Goal: Task Accomplishment & Management: Manage account settings

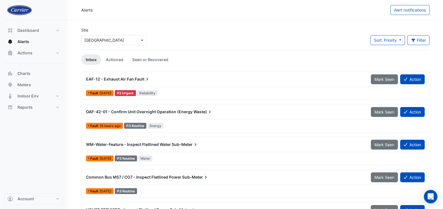
click at [120, 77] on span "EAF-12 - Exhaust Air Fan" at bounding box center [110, 79] width 48 height 5
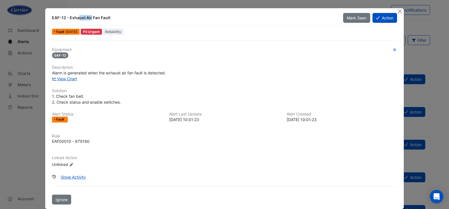
drag, startPoint x: 49, startPoint y: 19, endPoint x: 64, endPoint y: 19, distance: 14.4
click at [64, 19] on div "EAF-12 - Exhaust Air Fan Fault" at bounding box center [194, 18] width 284 height 6
copy div "EAF-12"
click at [64, 79] on link "View Chart" at bounding box center [64, 78] width 25 height 5
click at [378, 19] on button "Action" at bounding box center [384, 18] width 25 height 10
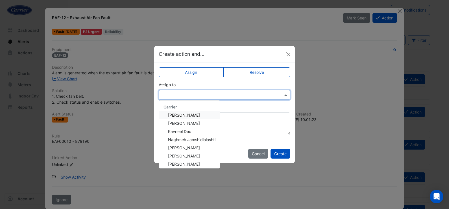
click at [224, 97] on input "text" at bounding box center [219, 95] width 114 height 6
click at [204, 138] on span "Naghmeh Jamshidialashti" at bounding box center [191, 139] width 47 height 5
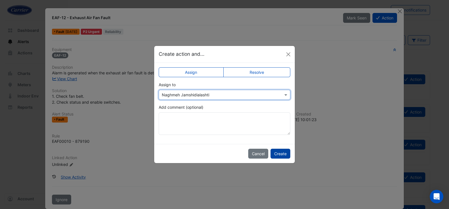
click at [284, 154] on button "Create" at bounding box center [280, 154] width 20 height 10
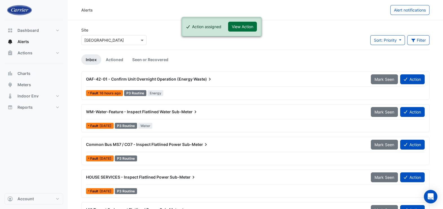
click at [241, 28] on button "View Action" at bounding box center [242, 27] width 29 height 10
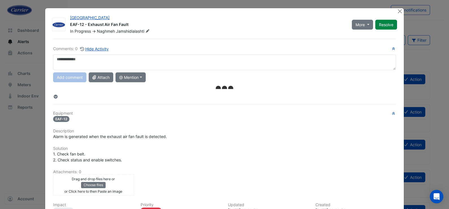
click at [133, 64] on textarea at bounding box center [224, 62] width 343 height 16
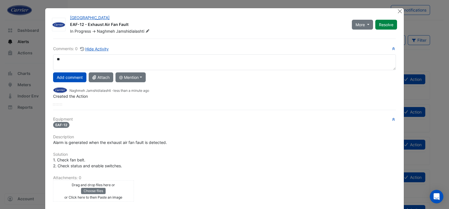
type textarea "*"
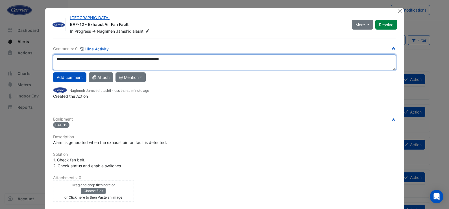
click at [113, 60] on textarea "**********" at bounding box center [224, 62] width 343 height 16
click at [112, 59] on textarea "**********" at bounding box center [224, 62] width 343 height 16
click at [200, 60] on textarea "**********" at bounding box center [224, 62] width 343 height 16
type textarea "**********"
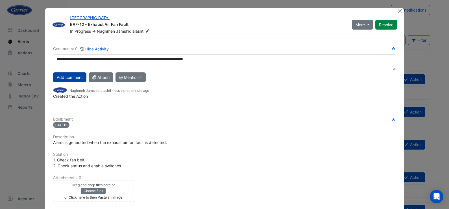
click at [74, 81] on button "Add comment" at bounding box center [69, 78] width 33 height 10
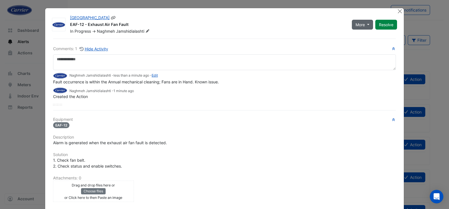
click at [361, 24] on span "More" at bounding box center [359, 25] width 9 height 6
click at [367, 46] on button "Not Doing" at bounding box center [371, 45] width 45 height 8
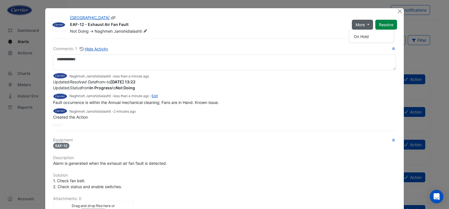
drag, startPoint x: 67, startPoint y: 24, endPoint x: 127, endPoint y: 26, distance: 59.9
click at [127, 26] on div "Riverside Centre EAF-12 - Exhaust Air Fan Fault Not Doing -> Naghmeh Jamshidial…" at bounding box center [208, 24] width 282 height 19
copy div "EAF-12 - Exhaust Air Fan Fault"
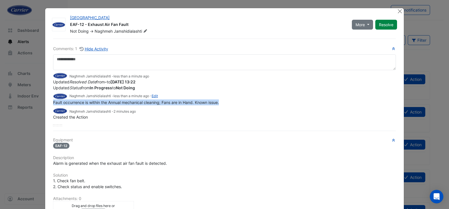
drag, startPoint x: 228, startPoint y: 103, endPoint x: 47, endPoint y: 100, distance: 181.5
click at [38, 102] on ngb-modal-window "Riverside Centre EAF-12 - Exhaust Air Fan Fault Not Doing -> Naghmeh Jamshidial…" at bounding box center [224, 104] width 449 height 209
copy span "Fault occurrence is within the Annual mechanical cleaning; Fans are in Hand. Kn…"
click at [397, 11] on button "Close" at bounding box center [400, 11] width 6 height 6
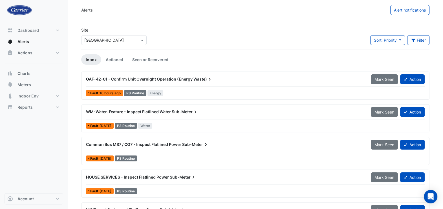
click at [99, 78] on span "OAF-42-01 - Confirm Unit Overnight Operation (Energy" at bounding box center [139, 79] width 107 height 5
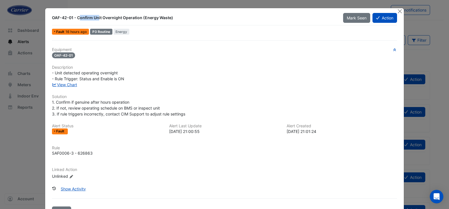
drag, startPoint x: 49, startPoint y: 16, endPoint x: 72, endPoint y: 23, distance: 23.5
click at [70, 19] on div "OAF-42-01 - Confirm Unit Overnight Operation (Energy Waste)" at bounding box center [194, 18] width 291 height 10
copy div "OAF-42-01"
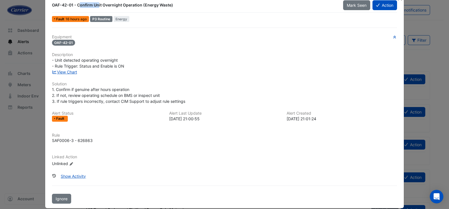
scroll to position [19, 0]
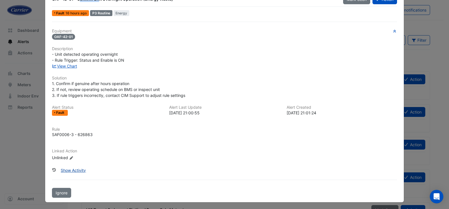
click at [65, 167] on button "Show Activity" at bounding box center [73, 171] width 32 height 10
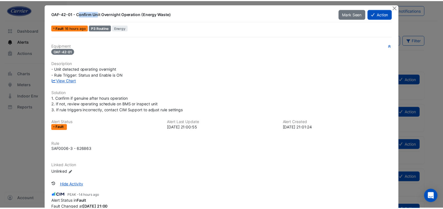
scroll to position [0, 0]
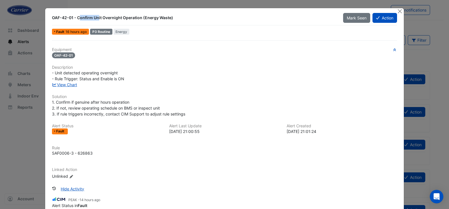
drag, startPoint x: 79, startPoint y: 81, endPoint x: 65, endPoint y: 79, distance: 13.5
click at [65, 79] on div "Equipment OAF-42-01 Description - Unit detected operating overnight - Rule Trig…" at bounding box center [224, 115] width 345 height 137
drag, startPoint x: 65, startPoint y: 79, endPoint x: 65, endPoint y: 83, distance: 4.5
click at [65, 83] on link "View Chart" at bounding box center [64, 84] width 25 height 5
click at [270, 77] on div "- Unit detected operating overnight - Rule Trigger: Status and Enable is ON" at bounding box center [224, 76] width 345 height 12
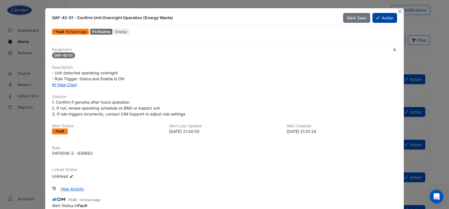
click at [384, 19] on button "Action" at bounding box center [384, 18] width 25 height 10
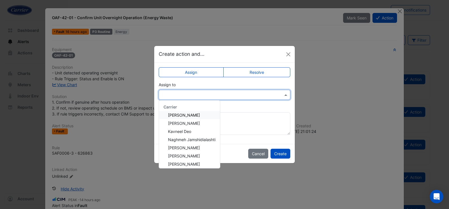
click at [237, 96] on input "text" at bounding box center [219, 95] width 114 height 6
click at [187, 145] on div "Nicholas Clowes" at bounding box center [189, 148] width 61 height 8
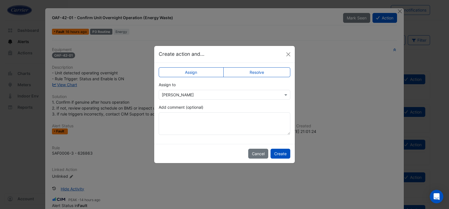
click at [187, 145] on div "Cancel Create" at bounding box center [224, 153] width 141 height 19
click at [211, 95] on input "text" at bounding box center [219, 95] width 114 height 6
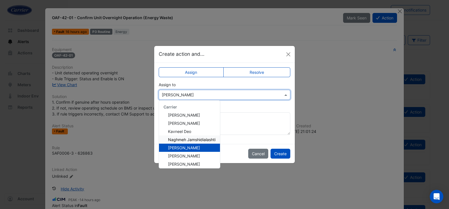
click at [196, 140] on span "Naghmeh Jamshidialashti" at bounding box center [191, 139] width 47 height 5
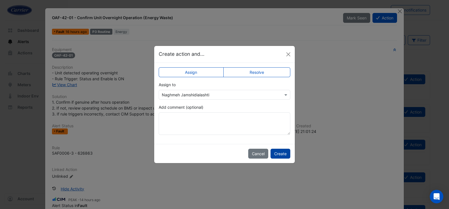
click at [278, 156] on button "Create" at bounding box center [280, 154] width 20 height 10
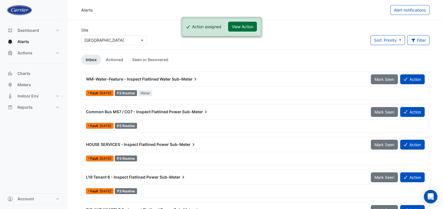
drag, startPoint x: 241, startPoint y: 24, endPoint x: 246, endPoint y: 36, distance: 13.1
click at [241, 25] on button "View Action" at bounding box center [242, 27] width 29 height 10
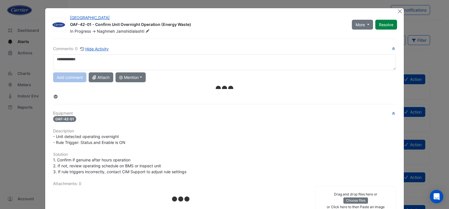
click at [134, 61] on textarea at bounding box center [224, 62] width 343 height 16
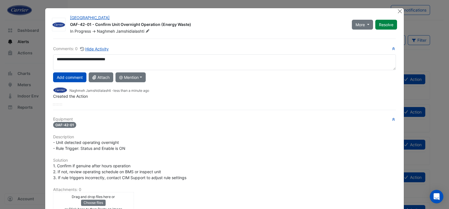
click at [96, 60] on textarea "**********" at bounding box center [224, 62] width 343 height 16
click at [125, 60] on textarea "**********" at bounding box center [224, 62] width 343 height 16
click at [57, 61] on textarea "**********" at bounding box center [224, 62] width 343 height 16
drag, startPoint x: 90, startPoint y: 26, endPoint x: 69, endPoint y: 24, distance: 21.3
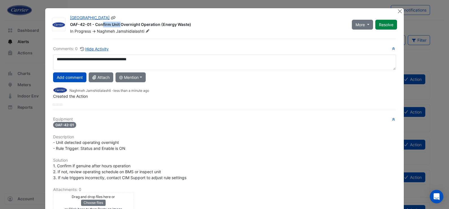
click at [70, 23] on div "OAF-42-01 - Confirm Unit Overnight Operation (Energy Waste)" at bounding box center [207, 25] width 275 height 7
copy div "AF-42-01"
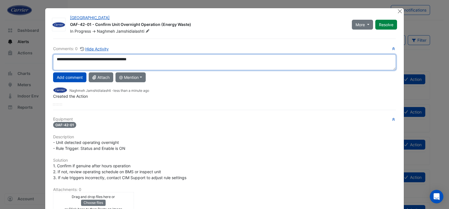
drag, startPoint x: 61, startPoint y: 60, endPoint x: 52, endPoint y: 60, distance: 9.0
click at [53, 60] on textarea "**********" at bounding box center [224, 62] width 343 height 16
paste textarea "******"
drag, startPoint x: 52, startPoint y: 58, endPoint x: 56, endPoint y: 72, distance: 14.4
click at [53, 58] on textarea "**********" at bounding box center [224, 62] width 343 height 16
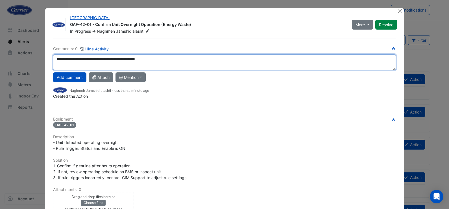
click at [87, 59] on textarea "**********" at bounding box center [224, 62] width 343 height 16
type textarea "**********"
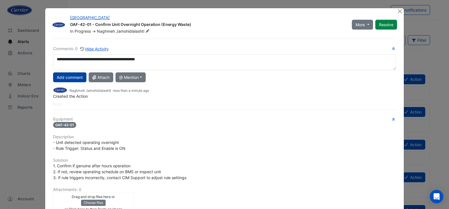
click at [74, 76] on button "Add comment" at bounding box center [69, 78] width 33 height 10
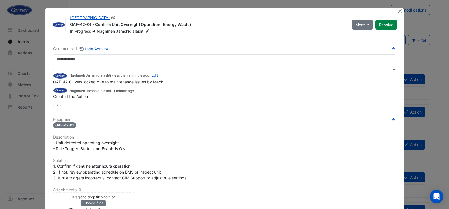
drag, startPoint x: 67, startPoint y: 26, endPoint x: 193, endPoint y: 25, distance: 126.4
click at [193, 25] on div "OAF-42-01 - Confirm Unit Overnight Operation (Energy Waste)" at bounding box center [207, 25] width 275 height 7
copy div "OAF-42-01 - Confirm Unit Overnight Operation (Energy Waste)"
click at [358, 203] on div "Drag and drop files here or Choose files or Click here to then Paste an image u…" at bounding box center [224, 203] width 349 height 21
click at [362, 24] on span "More" at bounding box center [359, 25] width 9 height 6
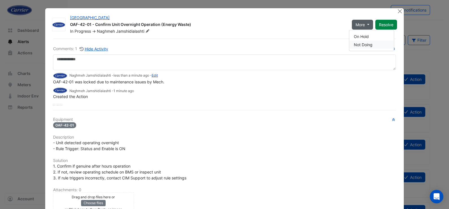
click at [365, 46] on button "Not Doing" at bounding box center [371, 45] width 45 height 8
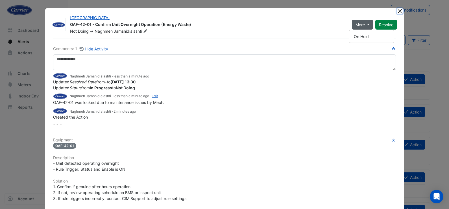
click at [397, 11] on button "Close" at bounding box center [400, 11] width 6 height 6
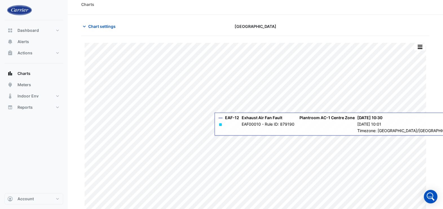
scroll to position [11, 0]
